Goal: Use online tool/utility: Use online tool/utility

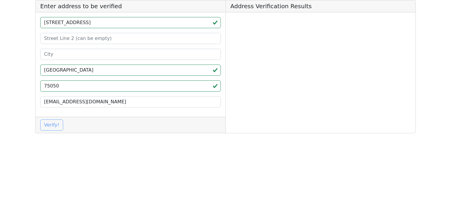
type input "[GEOGRAPHIC_DATA]"
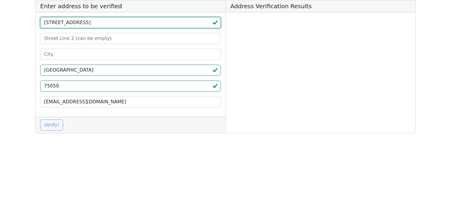
drag, startPoint x: 130, startPoint y: 23, endPoint x: 102, endPoint y: 26, distance: 27.5
click at [102, 26] on input "[STREET_ADDRESS]" at bounding box center [130, 22] width 181 height 11
type input "[STREET_ADDRESS]"
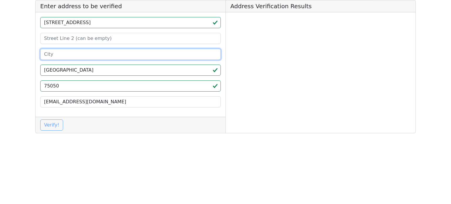
click at [71, 55] on input at bounding box center [130, 54] width 181 height 11
paste input "[GEOGRAPHIC_DATA]"
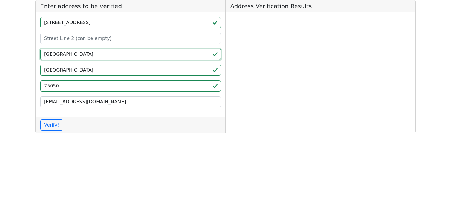
type input "[GEOGRAPHIC_DATA]"
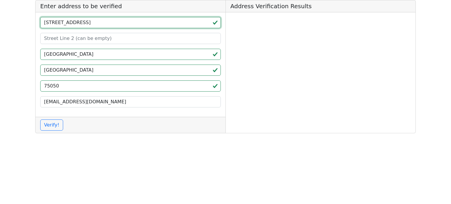
drag, startPoint x: 96, startPoint y: 23, endPoint x: 81, endPoint y: 23, distance: 14.7
click at [81, 23] on input "[STREET_ADDRESS]" at bounding box center [130, 22] width 181 height 11
type input "[STREET_ADDRESS]"
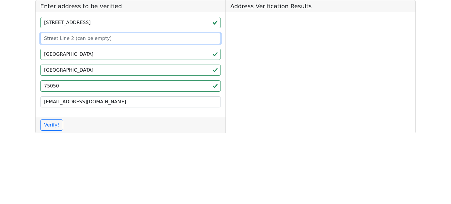
click at [75, 39] on input at bounding box center [130, 38] width 181 height 11
paste input "STE 1405"
type input "STE 1405"
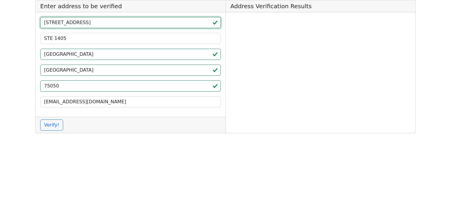
drag, startPoint x: 79, startPoint y: 26, endPoint x: 120, endPoint y: 28, distance: 40.9
click at [118, 27] on input "[STREET_ADDRESS]" at bounding box center [130, 22] width 181 height 11
type input "[STREET_ADDRESS]"
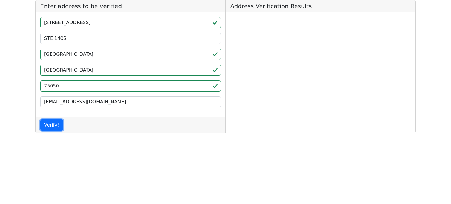
click at [40, 120] on button "Verify!" at bounding box center [51, 125] width 23 height 11
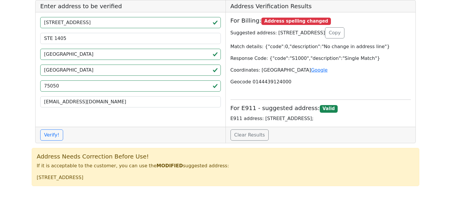
click at [0, 121] on app-root "Enter address to be verified 2100 N Hwy 360 STE 1405 Grand Prairie TX 75050 bea…" at bounding box center [225, 95] width 451 height 191
click at [325, 38] on button "Copy" at bounding box center [335, 32] width 20 height 11
click at [397, 29] on p "Suggested address: 2100 N STATE HIGHWAY 360 STE 1405,GRAND PRAIRIE,TX,75050-103…" at bounding box center [321, 32] width 181 height 11
copy p "75050"
